Goal: Transaction & Acquisition: Purchase product/service

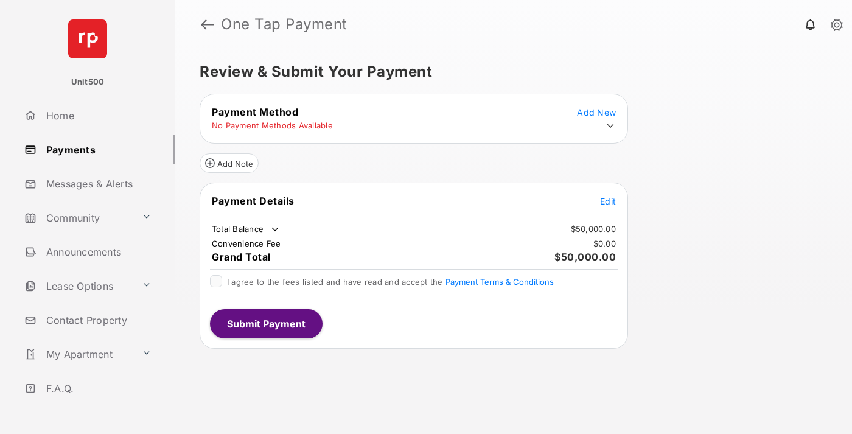
click at [608, 201] on span "Edit" at bounding box center [608, 201] width 16 height 10
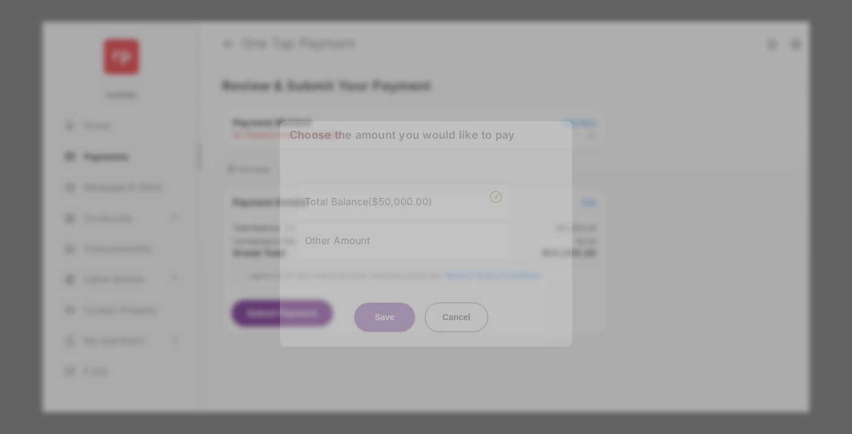
click at [404, 240] on div "Other Amount" at bounding box center [403, 240] width 197 height 21
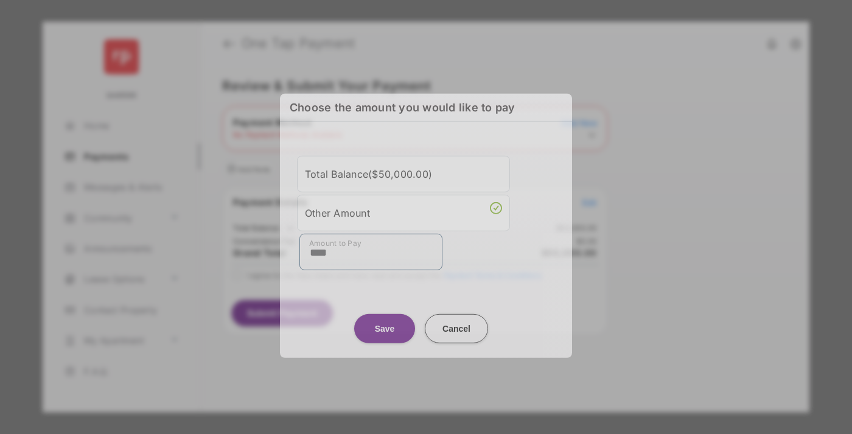
type input "****"
click at [385, 326] on button "Save" at bounding box center [384, 328] width 61 height 29
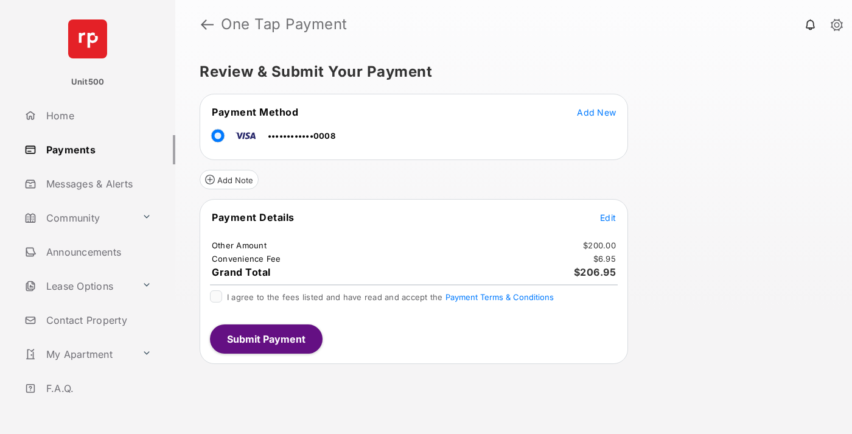
click at [608, 217] on span "Edit" at bounding box center [608, 217] width 16 height 10
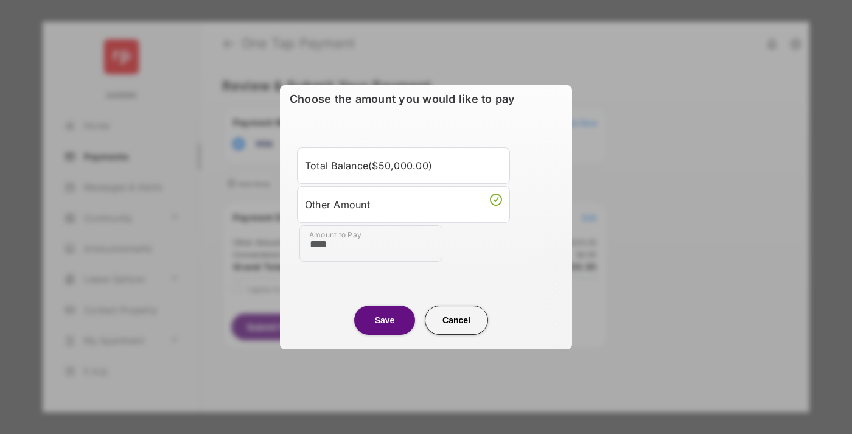
click at [385, 320] on button "Save" at bounding box center [384, 320] width 61 height 29
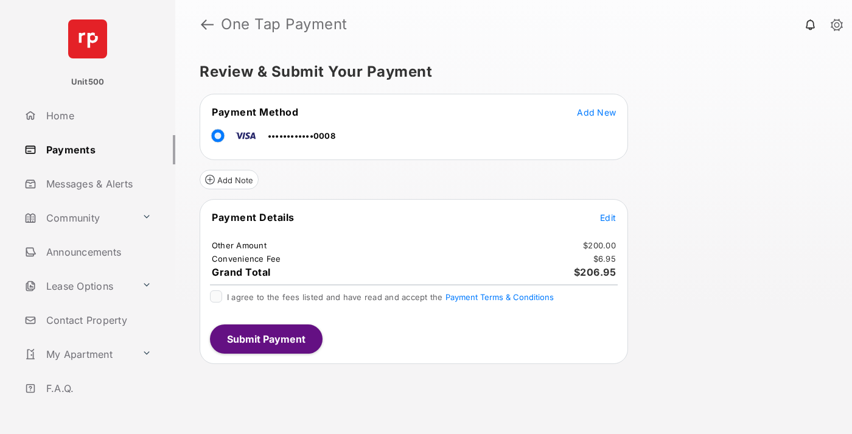
click at [265, 339] on button "Submit Payment" at bounding box center [266, 339] width 113 height 29
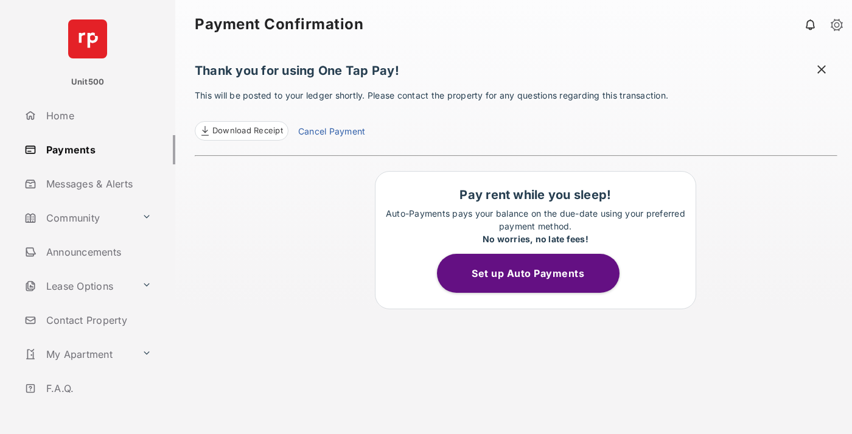
click at [822, 71] on span at bounding box center [822, 70] width 12 height 15
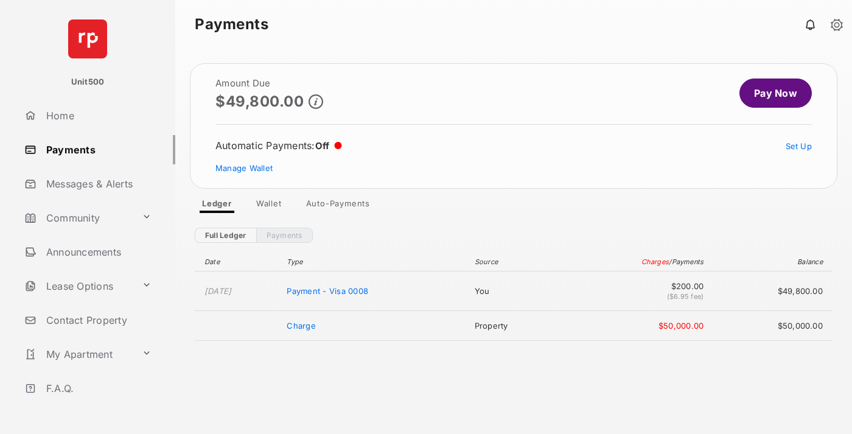
click at [244, 168] on link "Manage Wallet" at bounding box center [244, 168] width 57 height 10
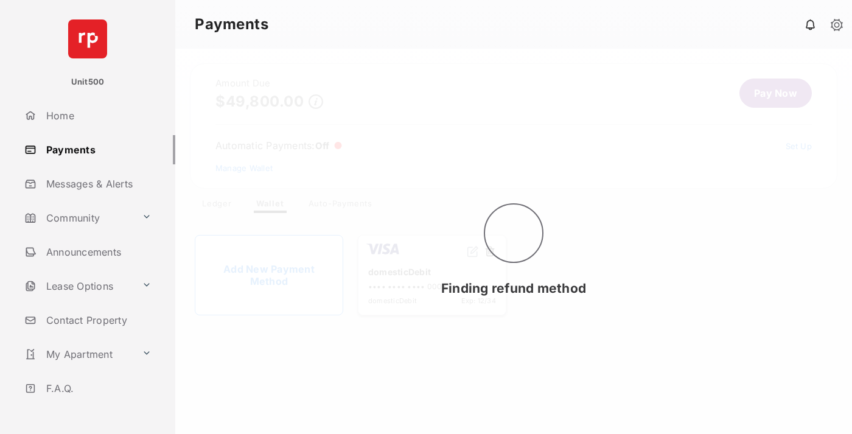
click at [490, 252] on button at bounding box center [490, 252] width 12 height 14
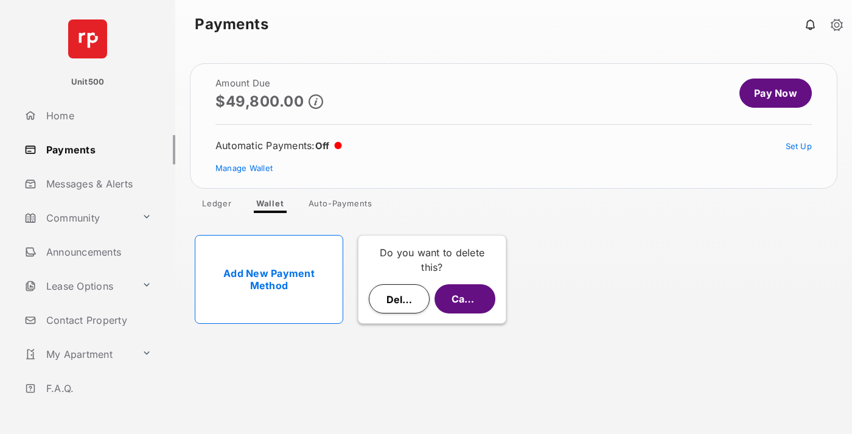
click at [399, 299] on button "Delete" at bounding box center [399, 298] width 61 height 29
